Goal: Task Accomplishment & Management: Manage account settings

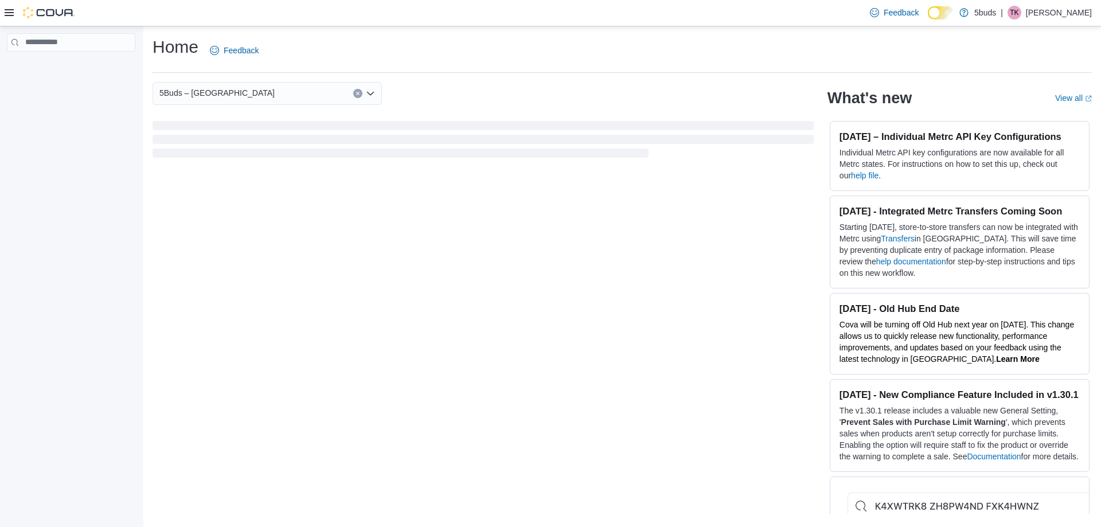
click at [1060, 9] on p "Toni Kytwayhat" at bounding box center [1059, 13] width 66 height 14
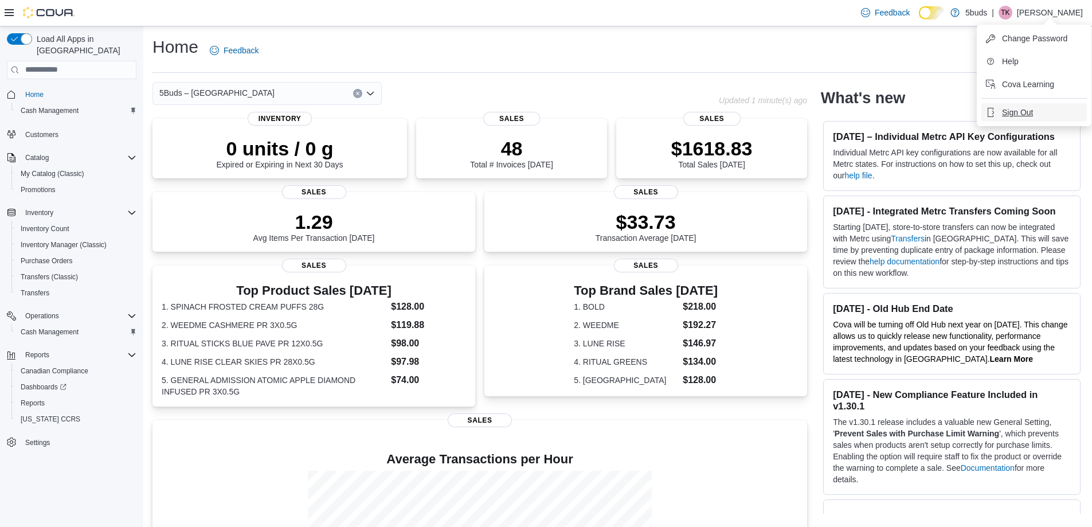
click at [1043, 110] on button "Sign Out" at bounding box center [1034, 112] width 105 height 18
